Goal: Check status: Check status

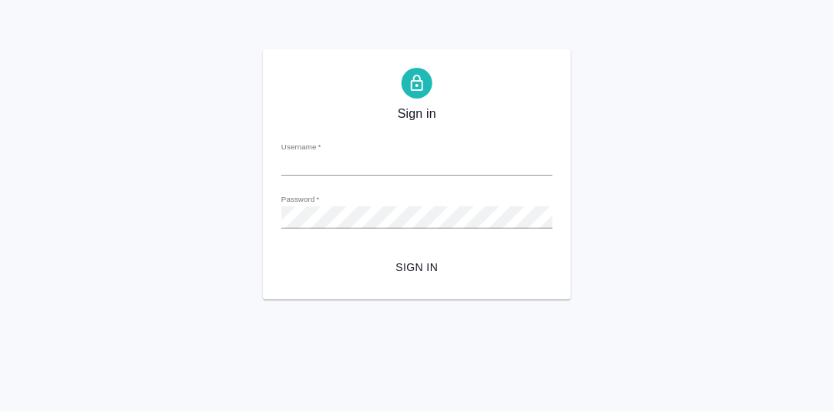
type input "d.rumyantseva@awatera.com"
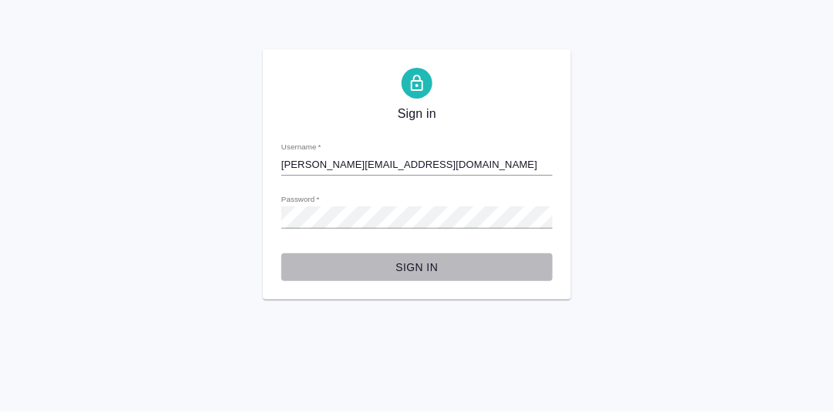
click at [404, 264] on span "Sign in" at bounding box center [417, 267] width 247 height 19
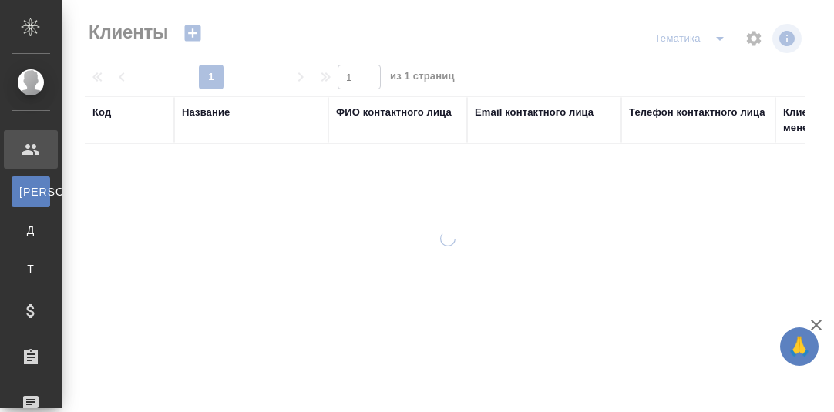
select select "RU"
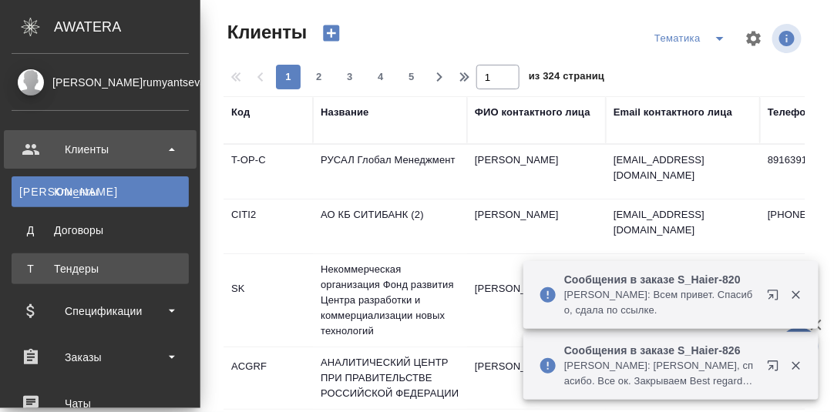
scroll to position [153, 0]
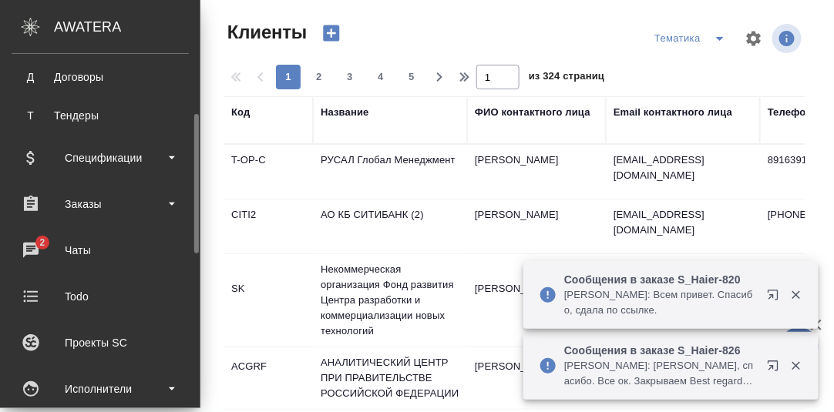
drag, startPoint x: 85, startPoint y: 249, endPoint x: 166, endPoint y: 263, distance: 83.0
click at [85, 249] on div "Чаты" at bounding box center [100, 250] width 177 height 23
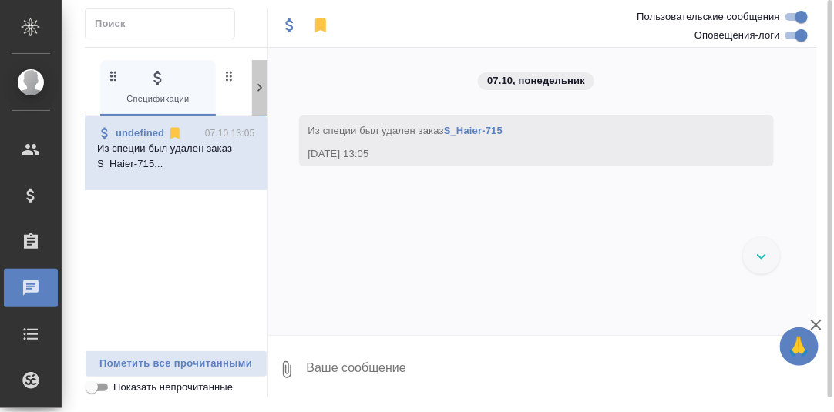
drag, startPoint x: 263, startPoint y: 86, endPoint x: 248, endPoint y: 93, distance: 16.9
click at [263, 87] on icon at bounding box center [259, 87] width 15 height 15
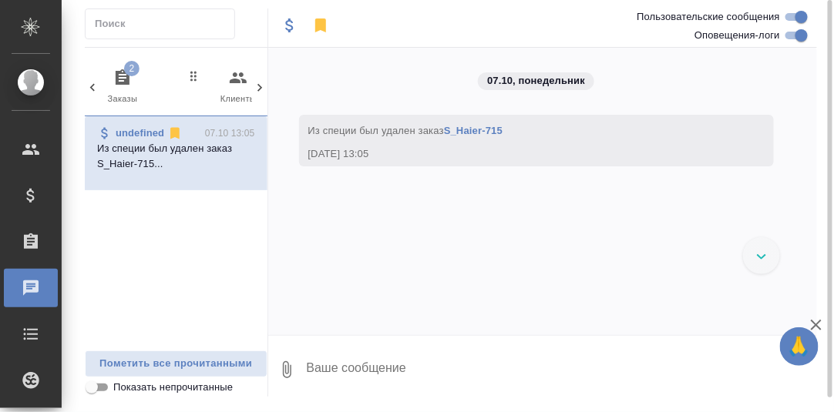
click at [124, 75] on icon "button" at bounding box center [122, 78] width 18 height 18
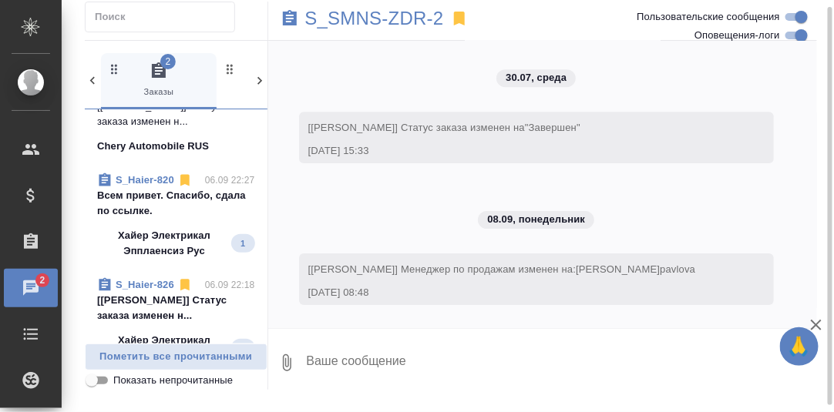
scroll to position [231, 0]
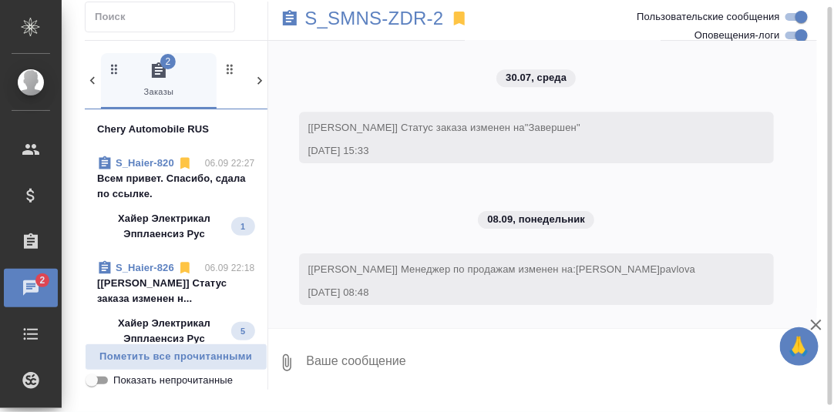
click at [163, 196] on p "Всем привет. Спасибо, сдала по ссылке." at bounding box center [176, 186] width 158 height 31
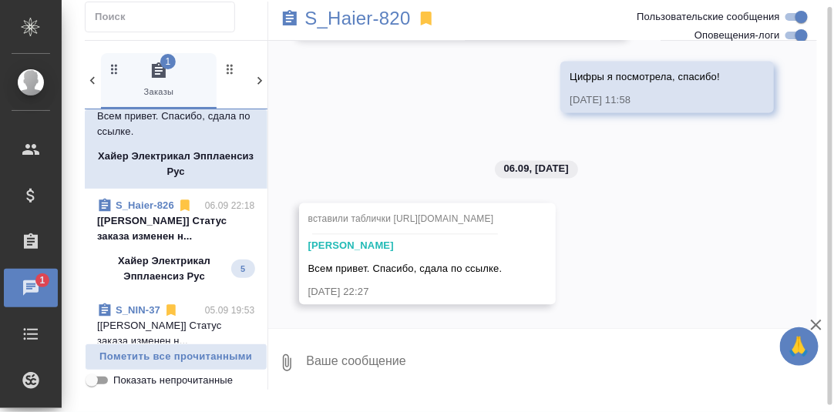
scroll to position [308, 0]
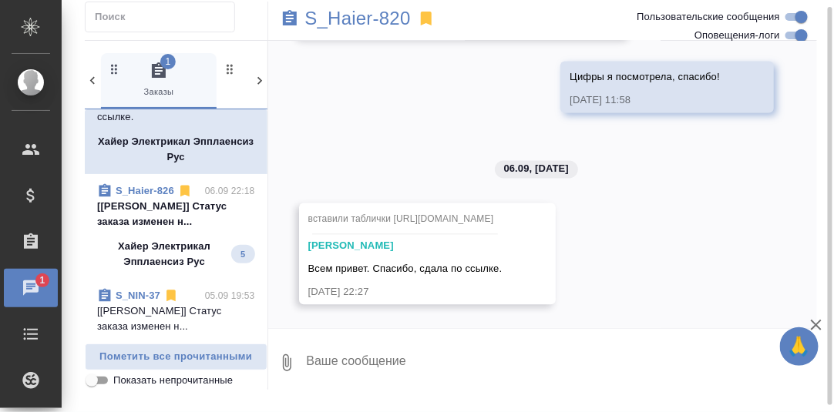
drag, startPoint x: 176, startPoint y: 220, endPoint x: 454, endPoint y: 223, distance: 277.4
click at [177, 220] on p "[Усманова Ольга] Статус заказа изменен н..." at bounding box center [176, 214] width 158 height 31
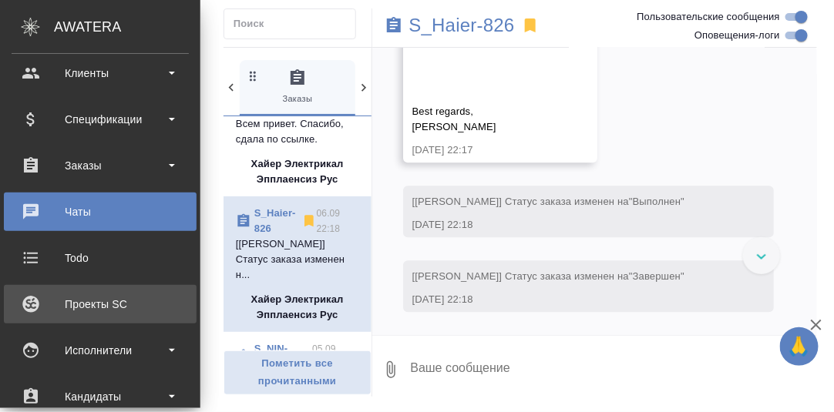
scroll to position [153, 0]
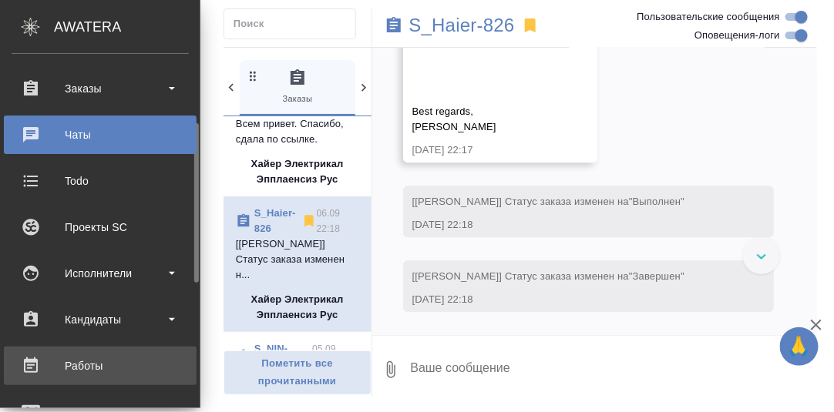
click at [86, 360] on div "Работы" at bounding box center [100, 365] width 177 height 23
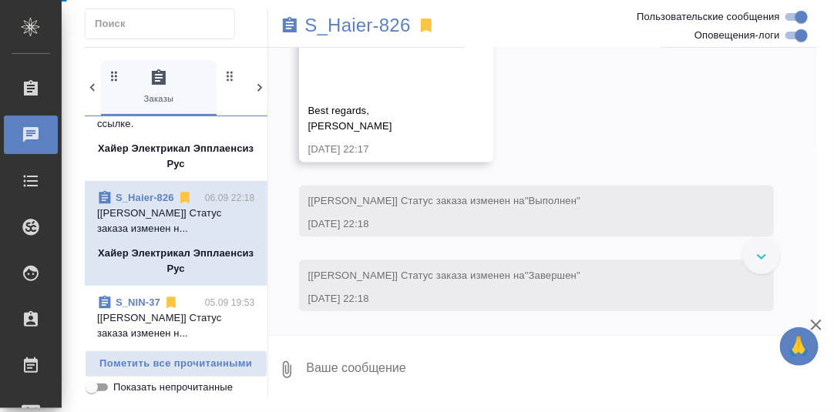
scroll to position [24917, 0]
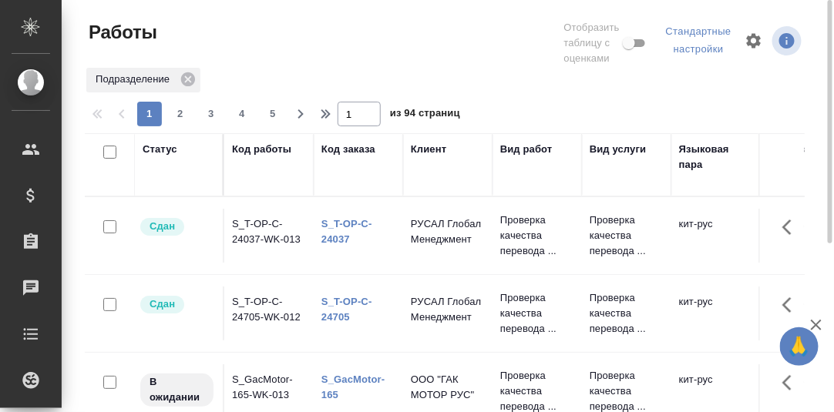
click at [155, 147] on div "Статус" at bounding box center [160, 149] width 35 height 15
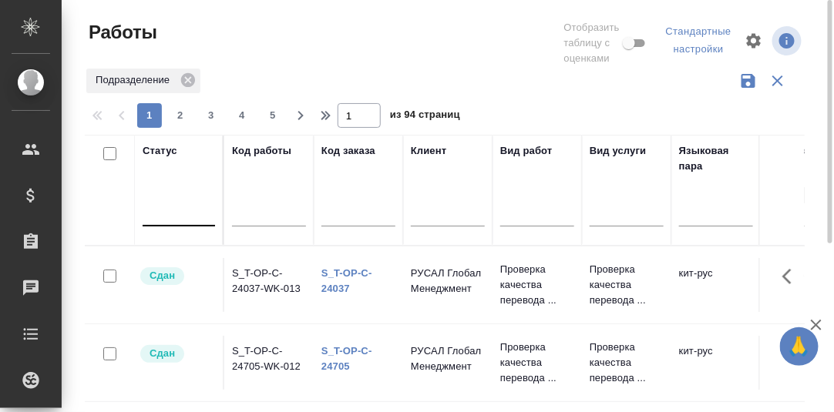
click at [157, 213] on div at bounding box center [179, 211] width 72 height 22
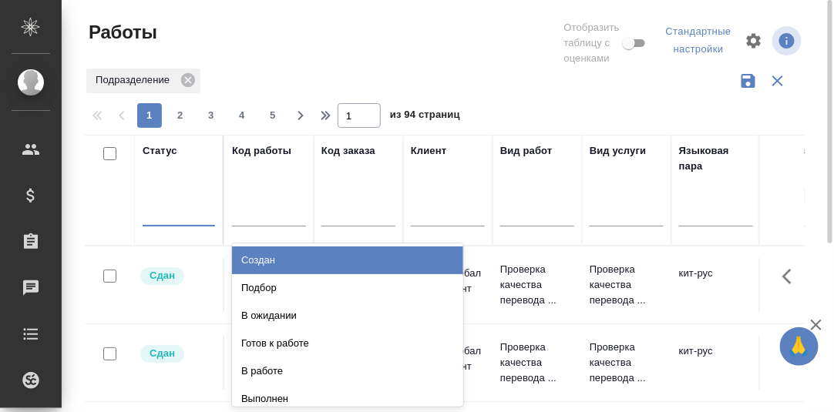
click at [275, 257] on div "Создан" at bounding box center [347, 261] width 231 height 28
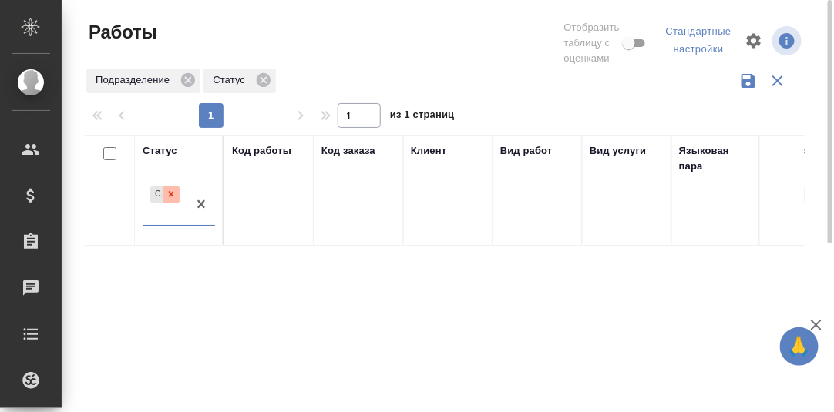
click at [171, 195] on icon at bounding box center [171, 194] width 11 height 11
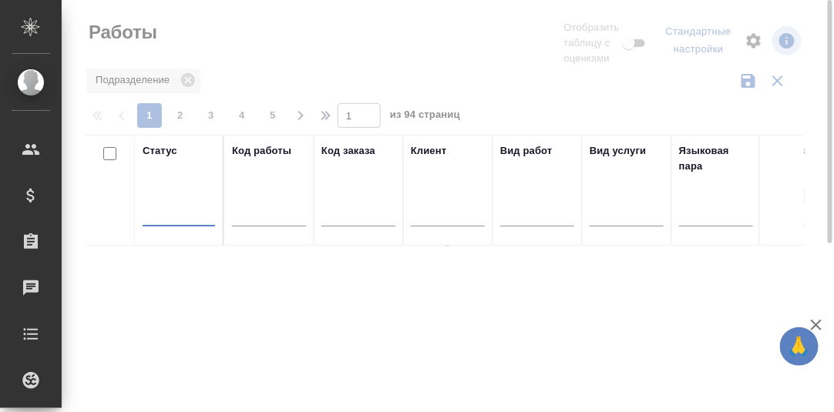
click at [162, 219] on div at bounding box center [179, 211] width 72 height 22
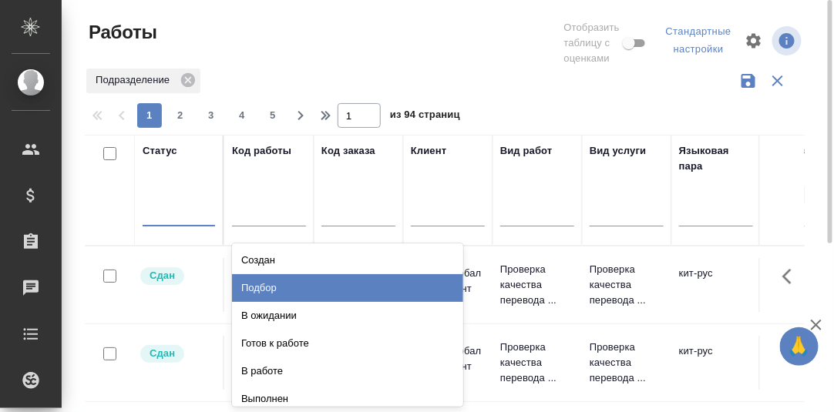
click at [254, 287] on div "Подбор" at bounding box center [347, 288] width 231 height 28
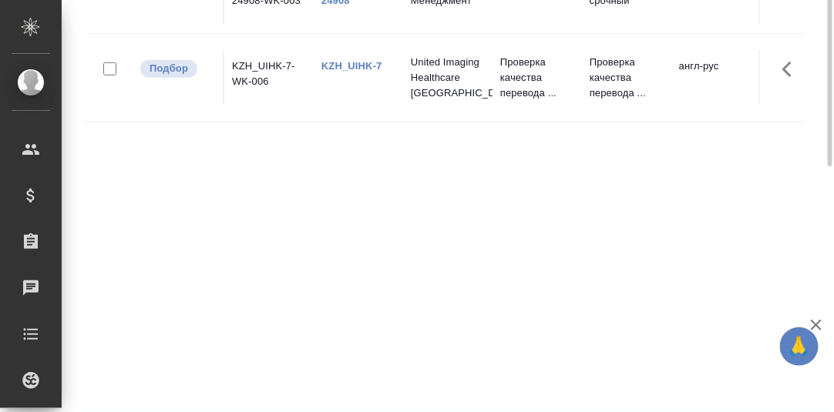
scroll to position [132, 0]
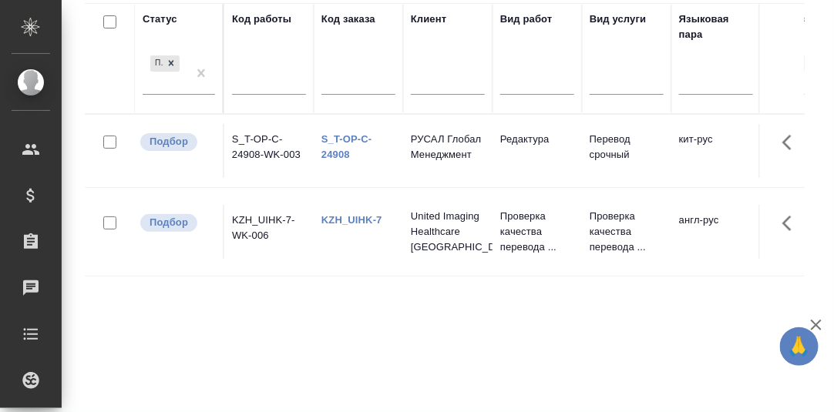
click at [341, 138] on link "S_T-OP-C-24908" at bounding box center [346, 146] width 51 height 27
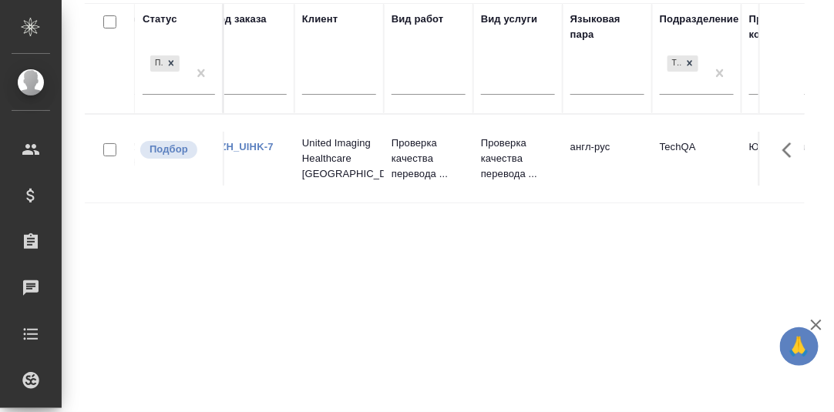
click at [248, 146] on link "KZH_UIHK-7" at bounding box center [243, 147] width 61 height 12
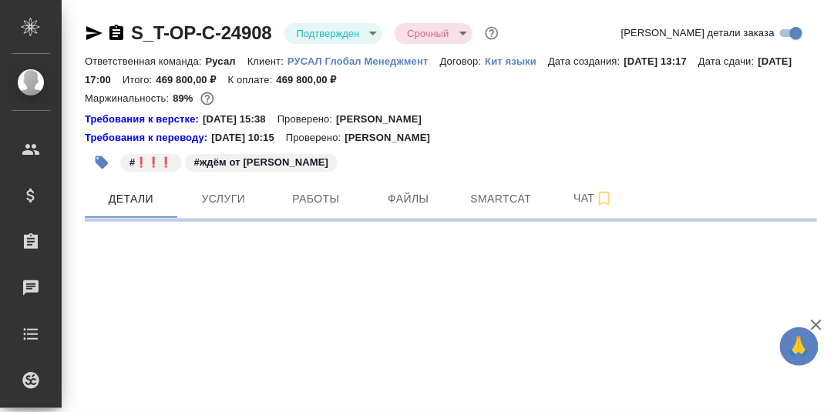
select select "RU"
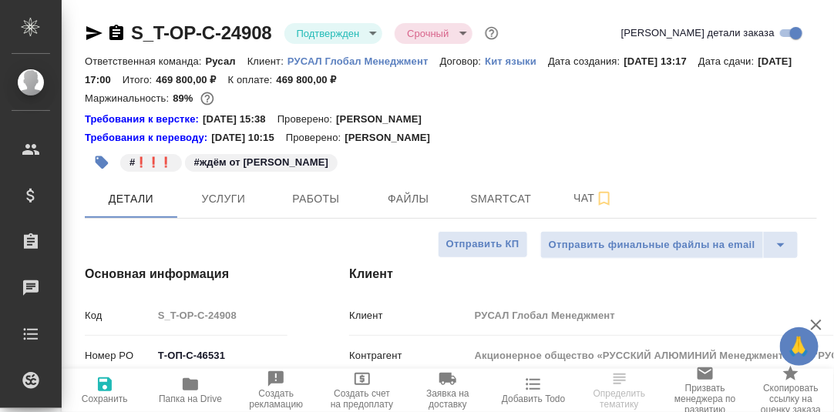
type textarea "x"
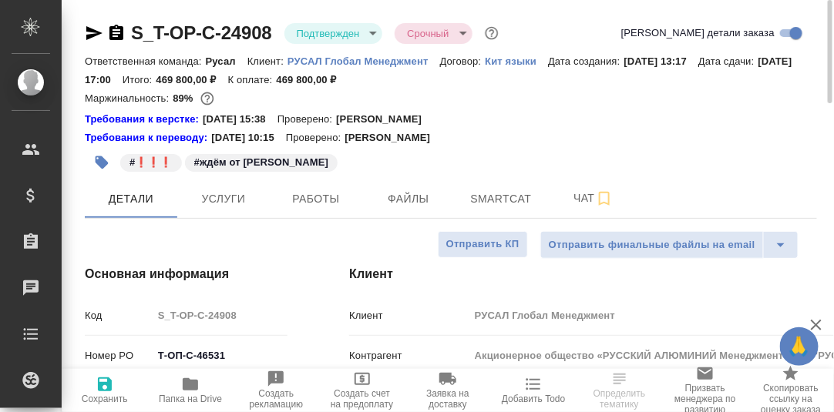
type textarea "x"
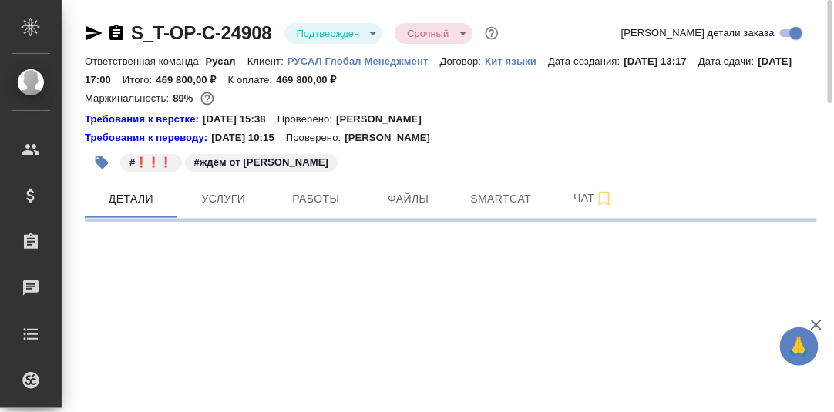
select select "RU"
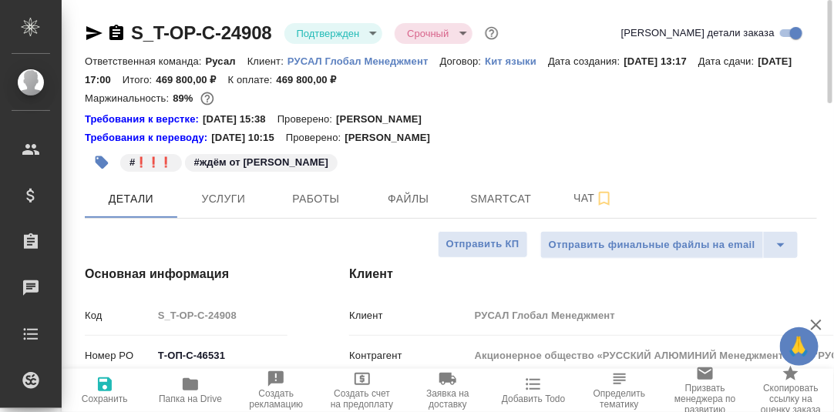
type textarea "x"
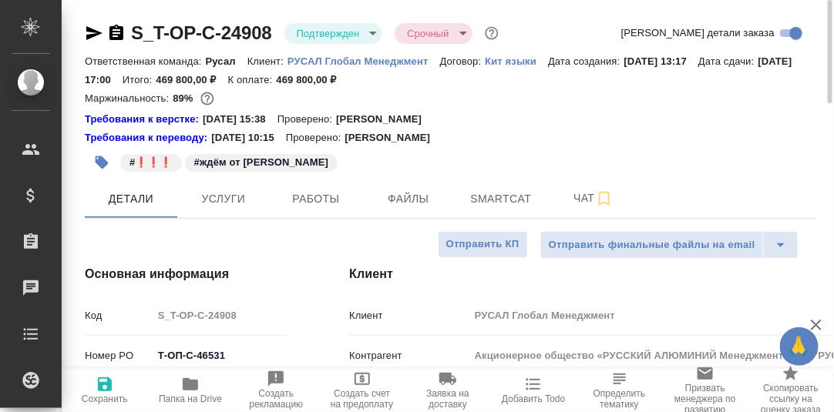
type textarea "x"
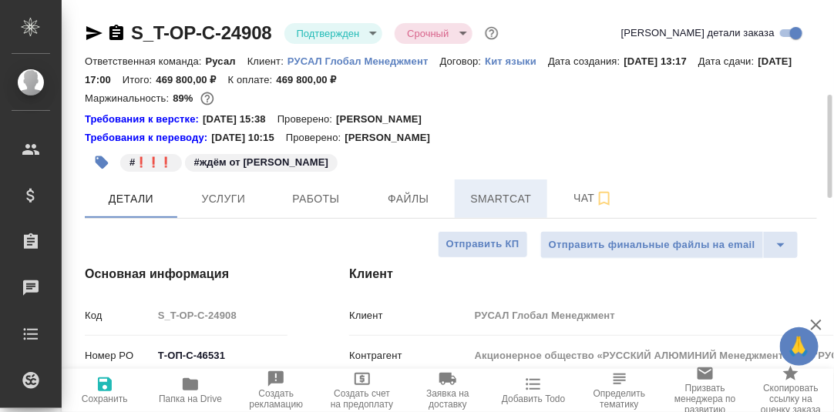
scroll to position [76, 0]
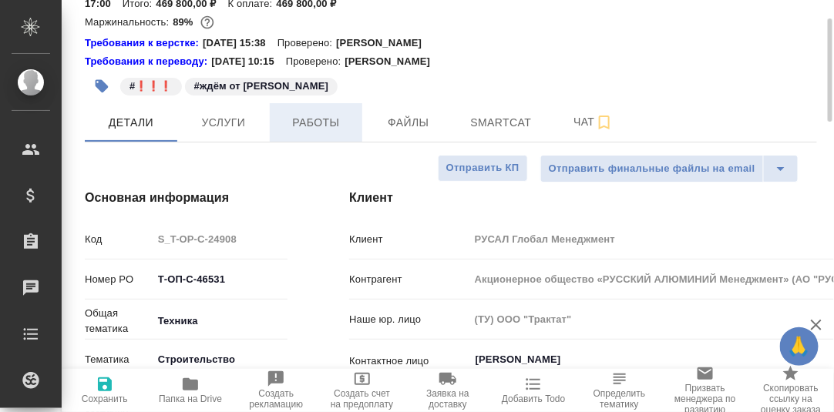
click at [328, 119] on span "Работы" at bounding box center [316, 122] width 74 height 19
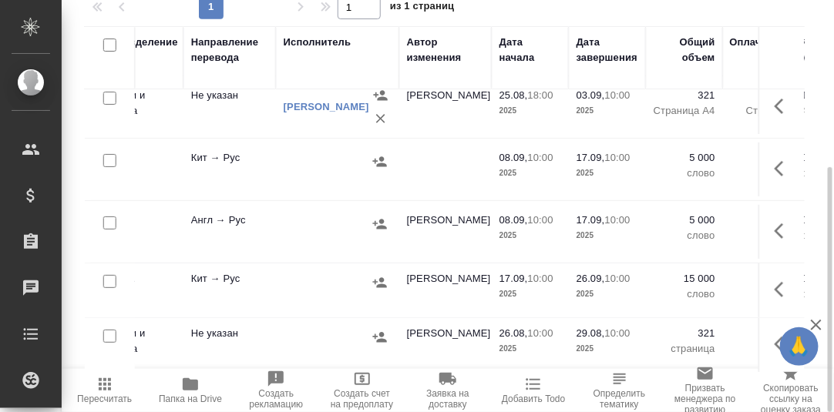
scroll to position [22, 370]
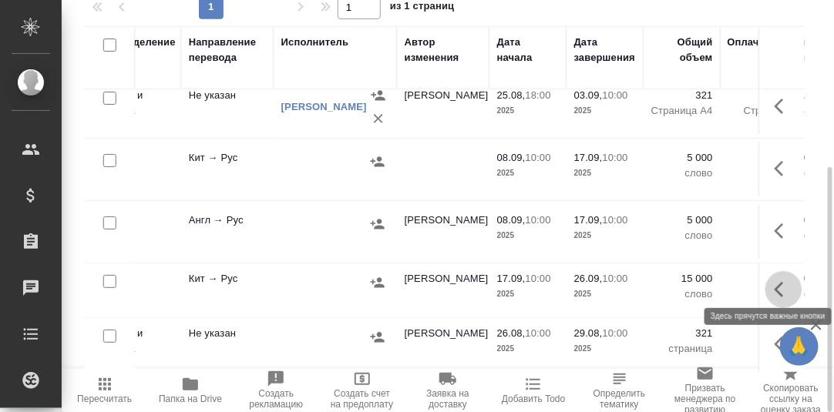
click at [774, 280] on icon "button" at bounding box center [783, 289] width 18 height 18
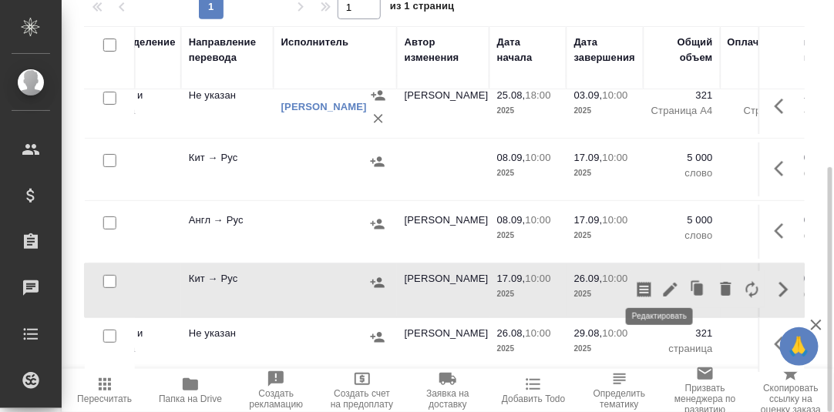
click at [661, 284] on icon "button" at bounding box center [670, 289] width 18 height 18
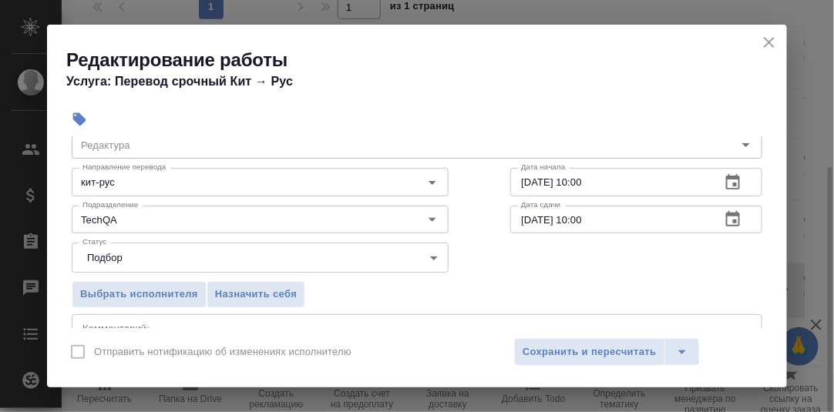
scroll to position [76, 0]
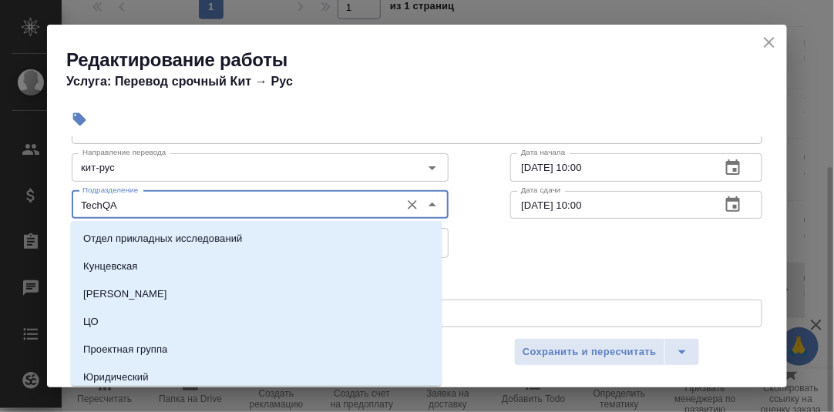
click at [171, 210] on input "TechQA" at bounding box center [234, 205] width 316 height 18
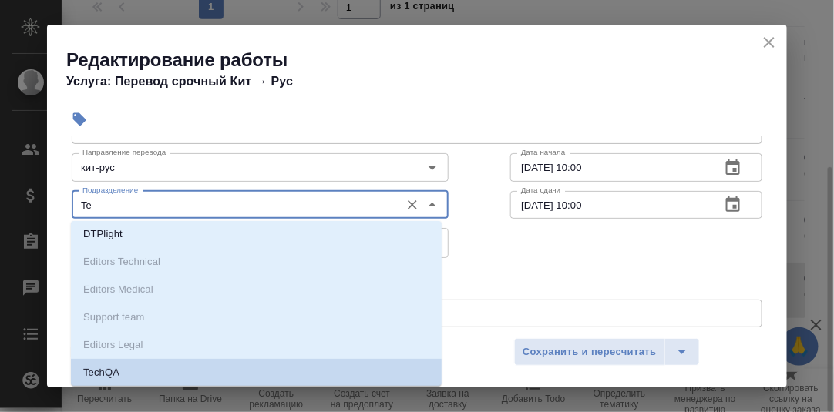
scroll to position [24, 0]
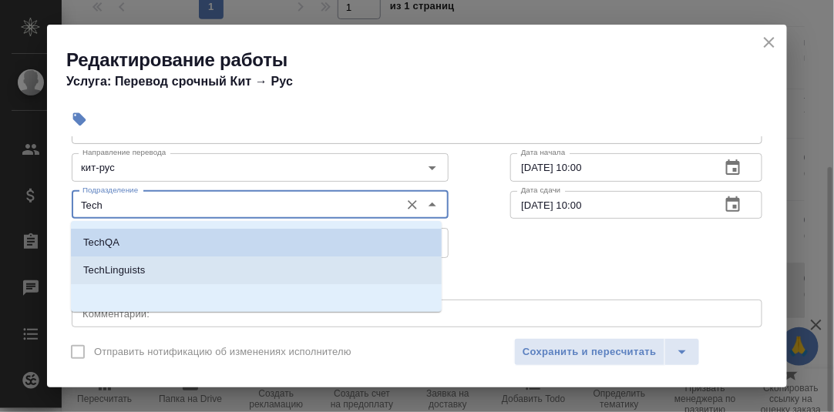
drag, startPoint x: 114, startPoint y: 276, endPoint x: 163, endPoint y: 276, distance: 48.5
click at [115, 274] on p "TechLinguists" at bounding box center [114, 270] width 62 height 15
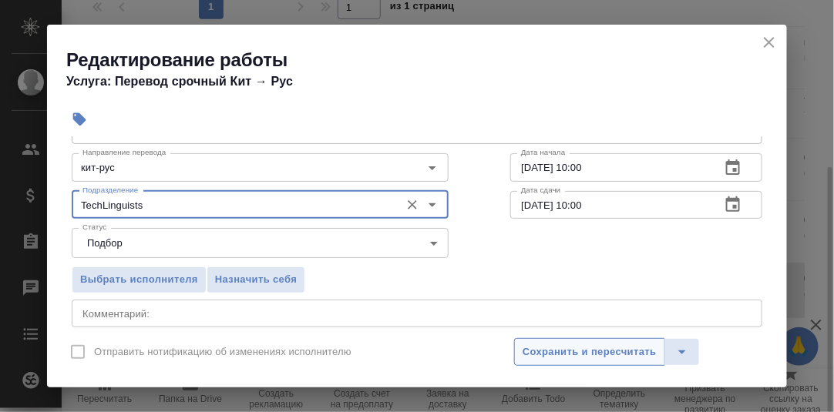
type input "TechLinguists"
click at [586, 358] on span "Сохранить и пересчитать" at bounding box center [589, 353] width 134 height 18
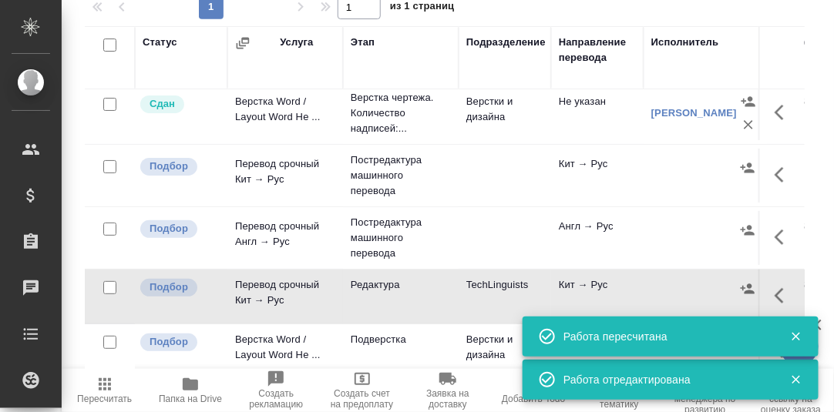
scroll to position [0, 0]
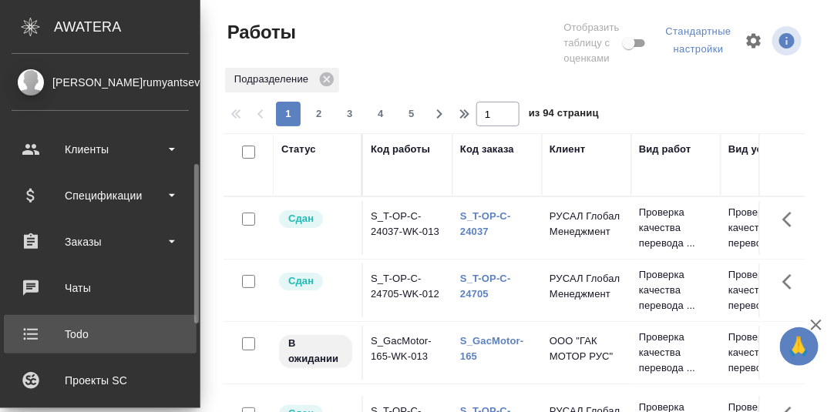
scroll to position [76, 0]
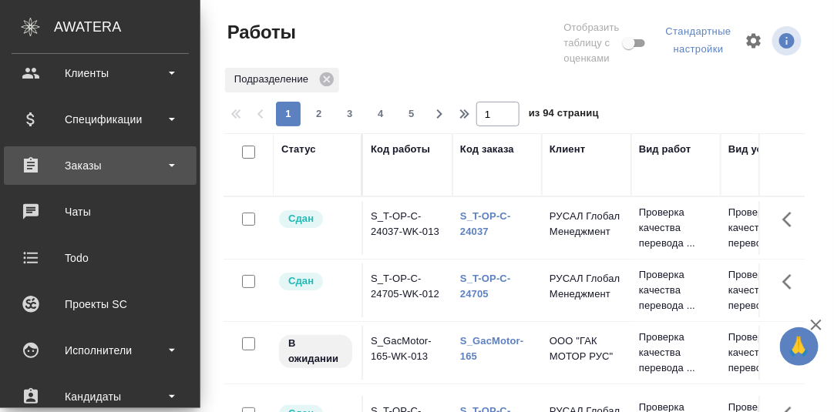
click at [80, 161] on div "Заказы" at bounding box center [100, 165] width 177 height 23
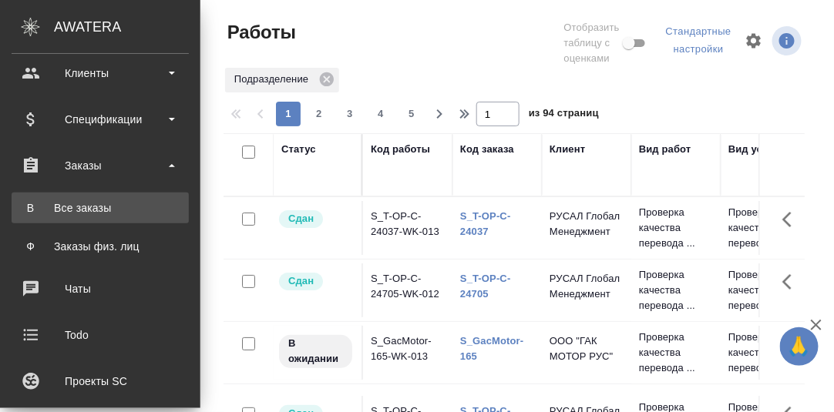
click at [77, 209] on div "Все заказы" at bounding box center [100, 207] width 162 height 15
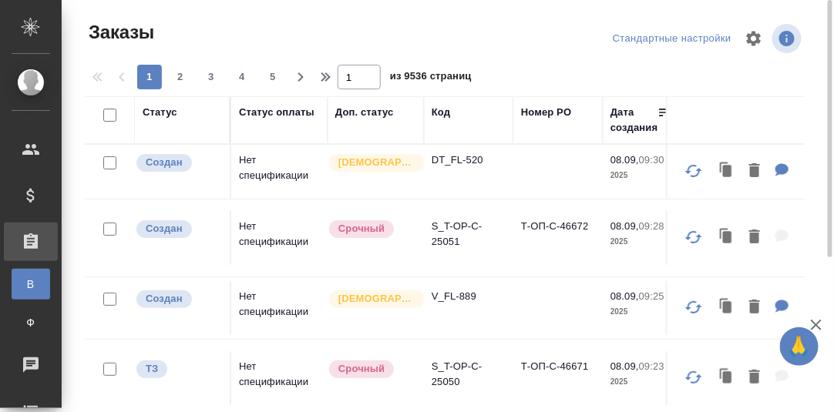
click at [438, 112] on div "Код" at bounding box center [440, 112] width 18 height 15
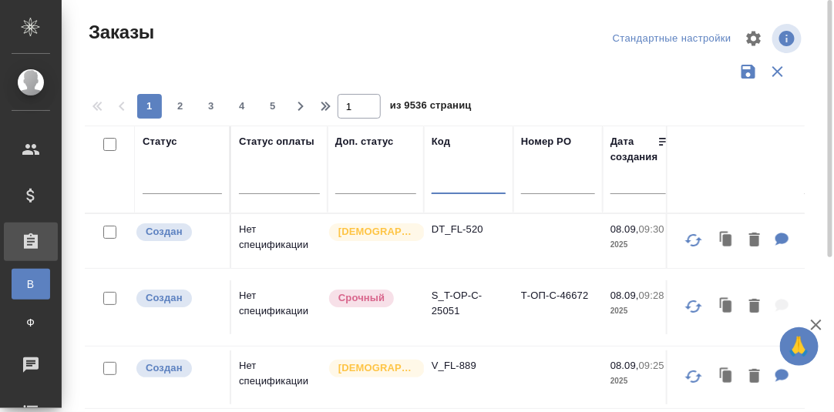
click at [457, 186] on input "text" at bounding box center [468, 184] width 74 height 19
paste input "S_SMNS-ZDR-62"
type input "S_SMNS-ZDR-62"
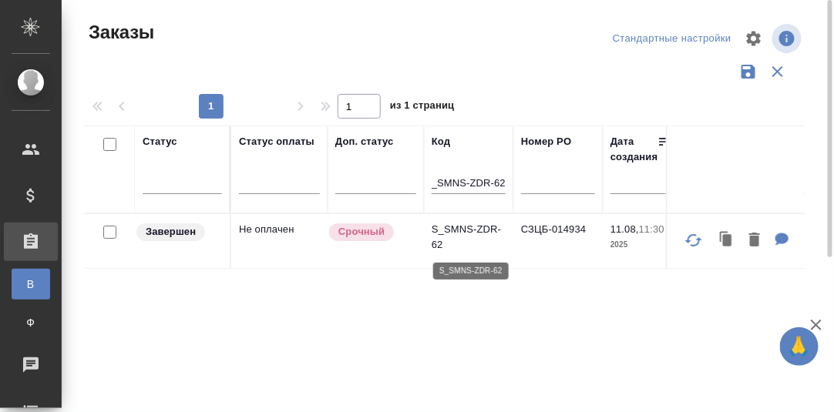
scroll to position [0, 0]
click at [465, 228] on p "S_SMNS-ZDR-62" at bounding box center [468, 237] width 74 height 31
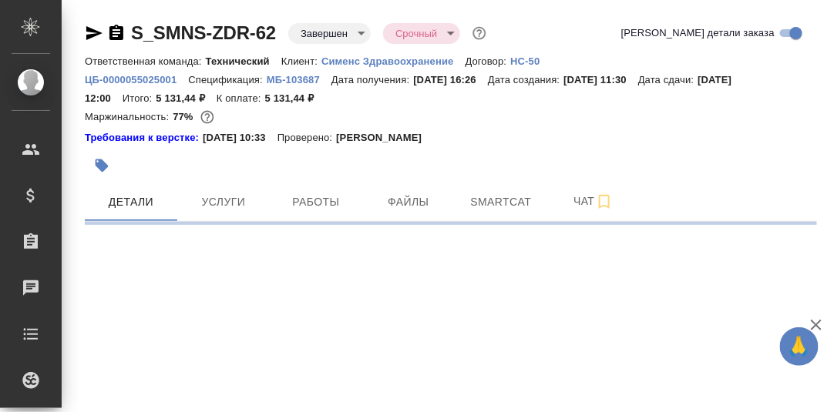
select select "RU"
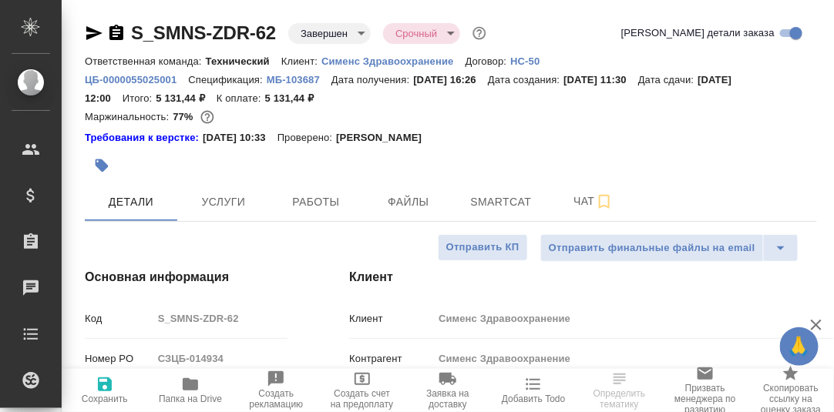
type textarea "x"
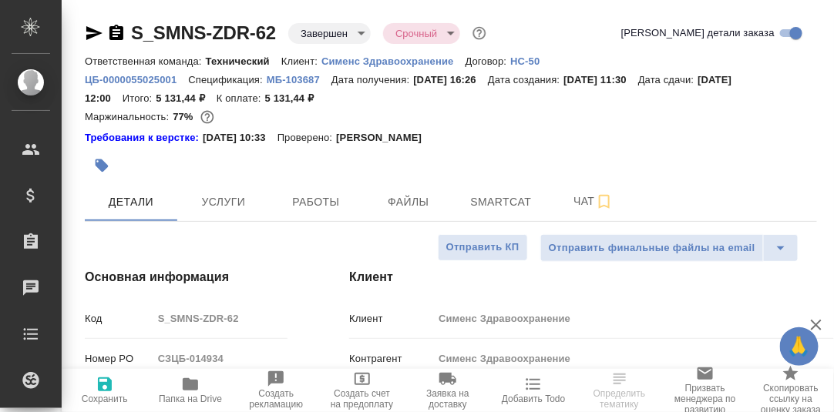
type textarea "x"
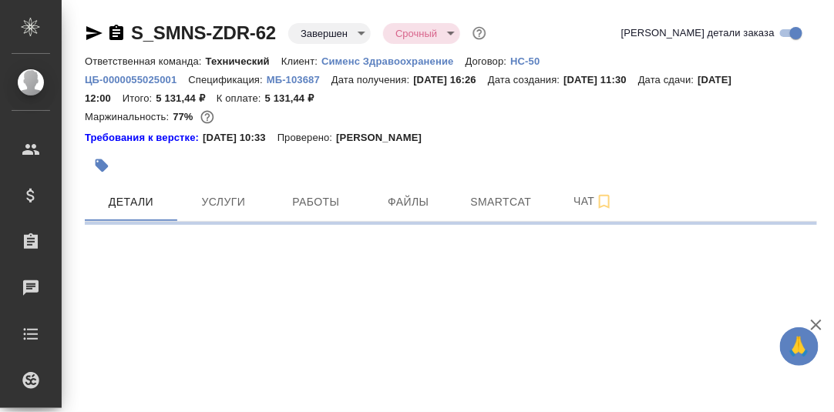
select select "RU"
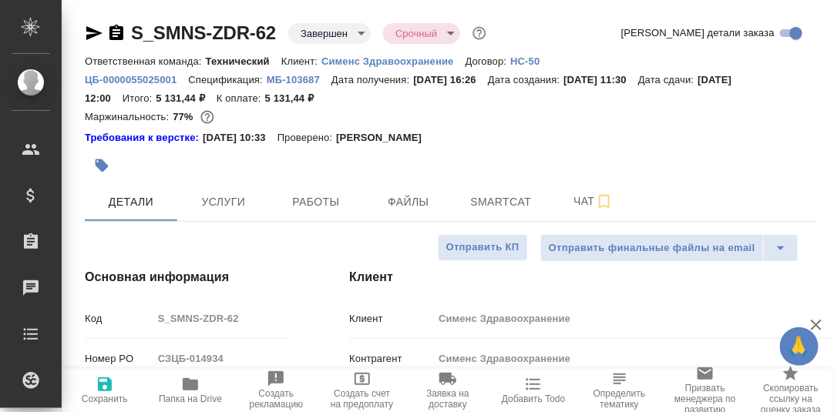
type textarea "x"
click at [308, 191] on button "Работы" at bounding box center [316, 202] width 92 height 39
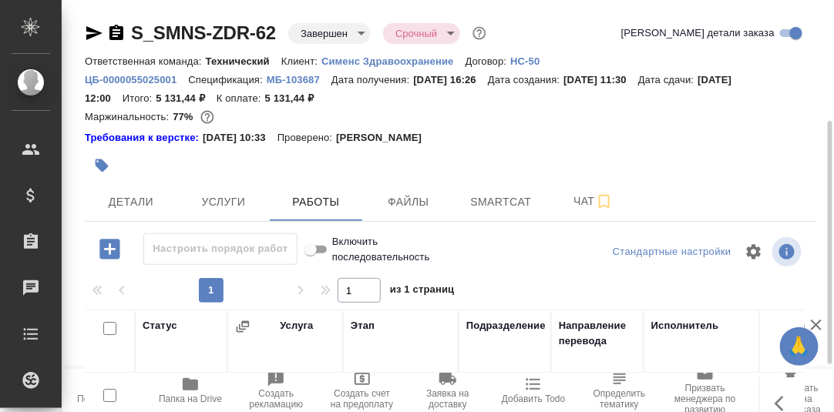
scroll to position [284, 0]
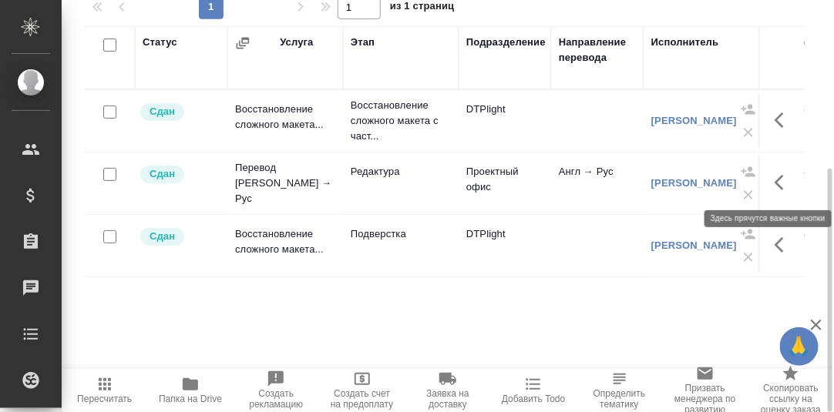
click at [777, 184] on icon "button" at bounding box center [783, 182] width 18 height 18
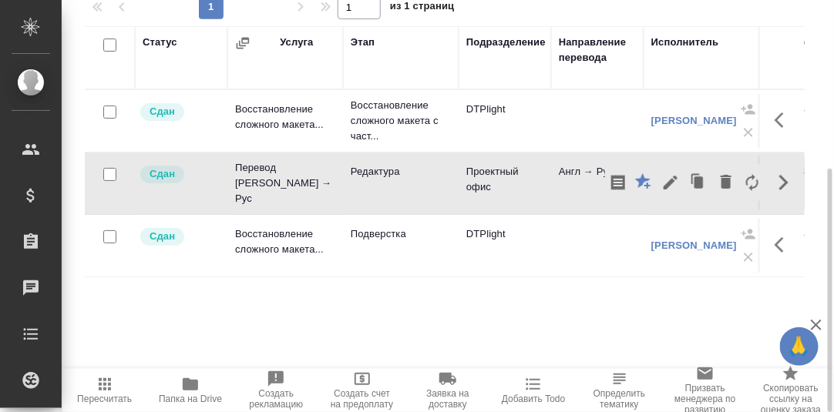
click at [592, 287] on div "Статус Услуга Этап Подразделение Направление перевода Исполнитель Автор изменен…" at bounding box center [445, 199] width 720 height 347
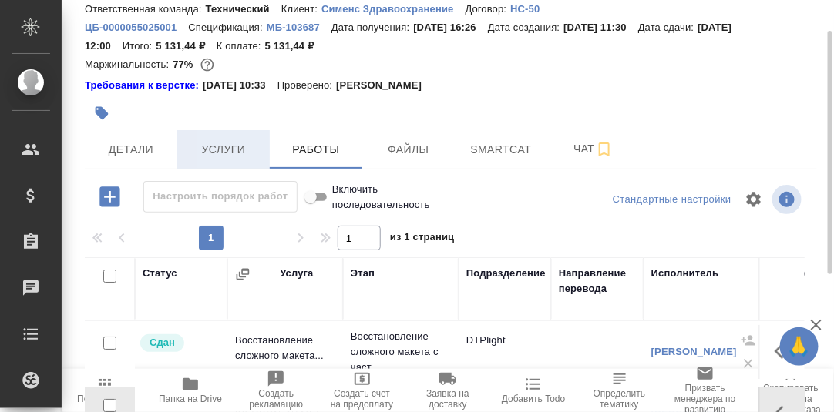
click at [227, 148] on span "Услуги" at bounding box center [223, 149] width 74 height 19
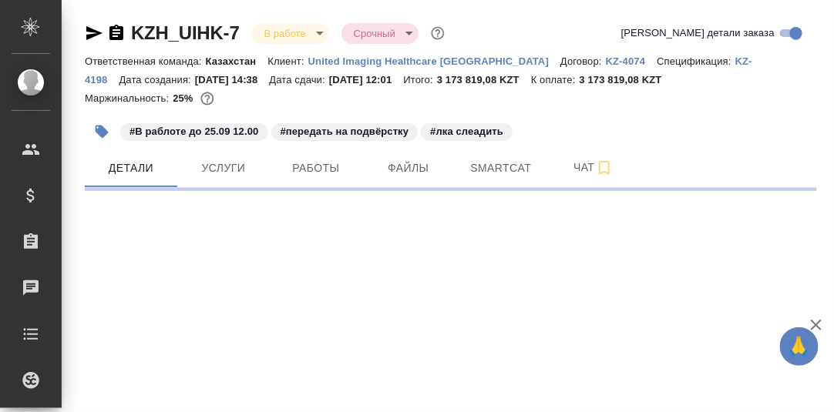
select select "RU"
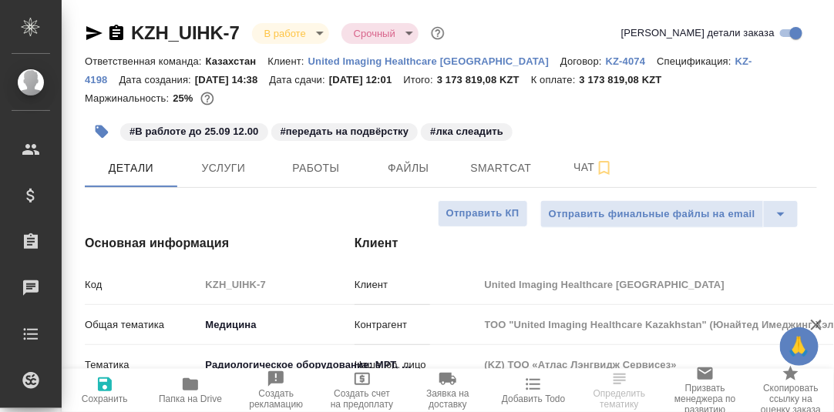
type textarea "x"
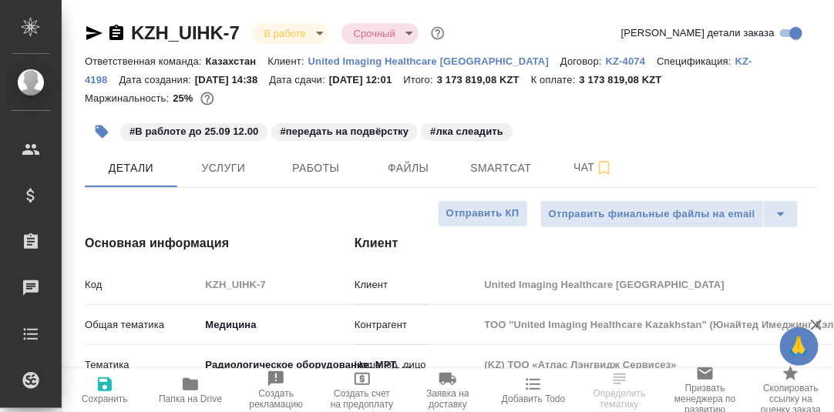
type textarea "x"
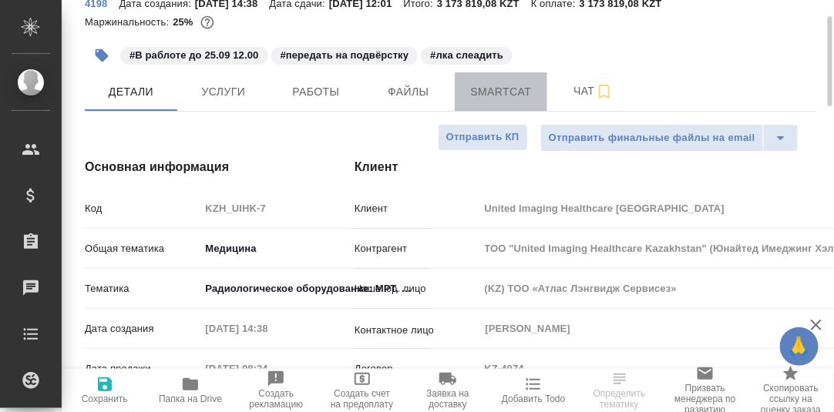
click at [513, 90] on span "Smartcat" at bounding box center [501, 91] width 74 height 19
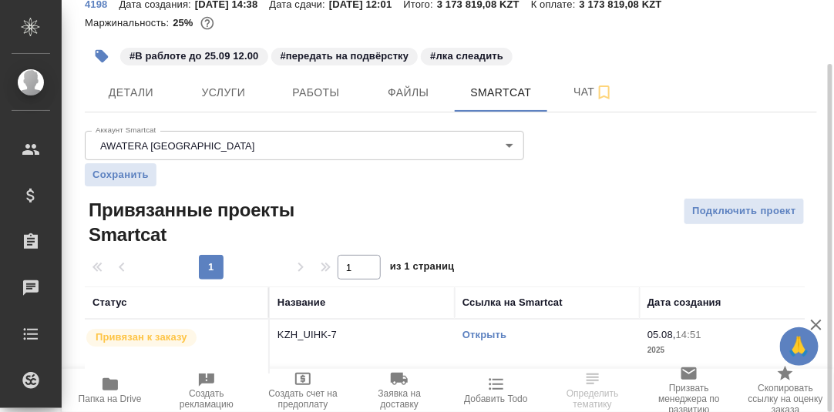
scroll to position [88, 0]
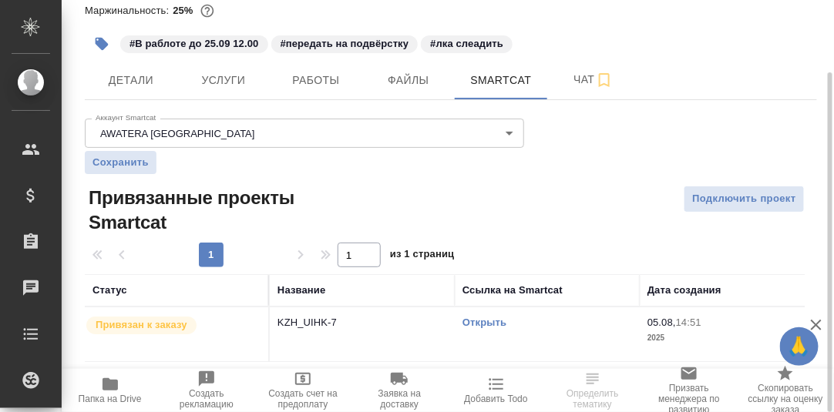
click at [485, 320] on link "Открыть" at bounding box center [484, 323] width 44 height 12
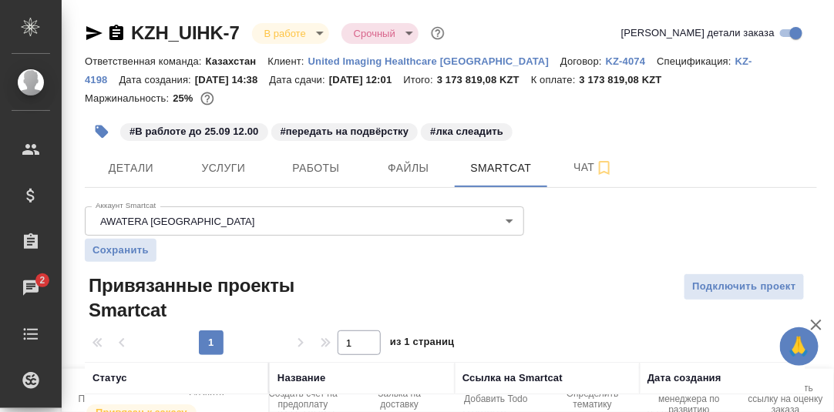
scroll to position [88, 0]
